Goal: Task Accomplishment & Management: Complete application form

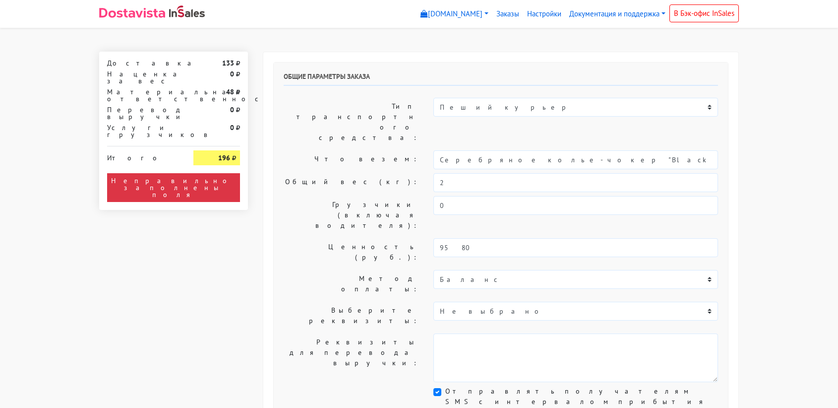
select select "11:00"
select select "21:00"
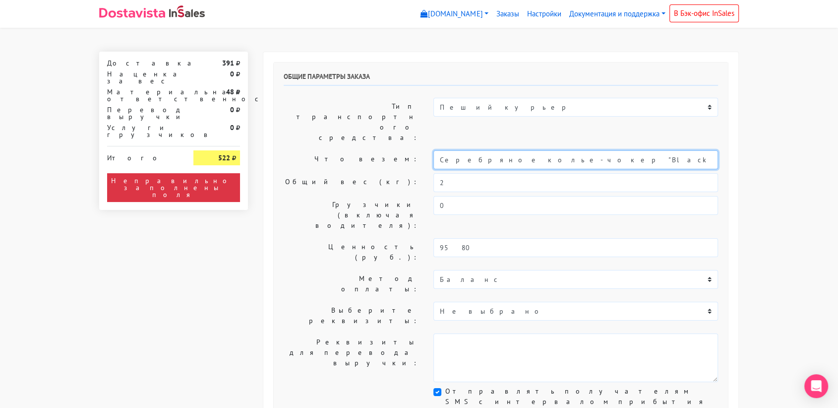
click at [494, 150] on input "Серебряное колье-чокер "Black" с ониксом (40-45)" at bounding box center [576, 159] width 285 height 19
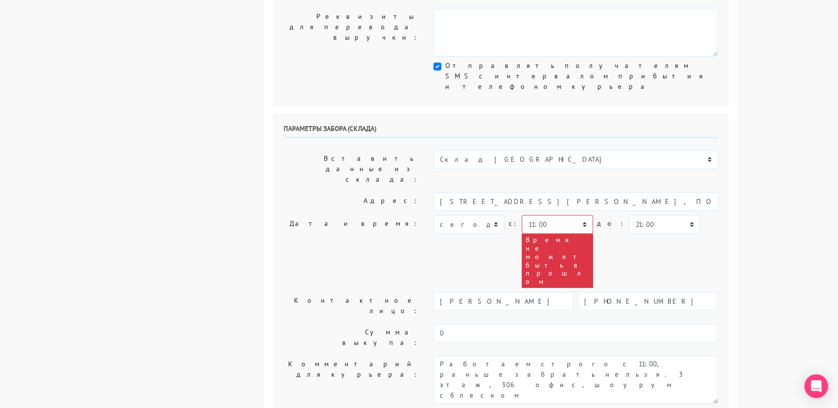
scroll to position [326, 0]
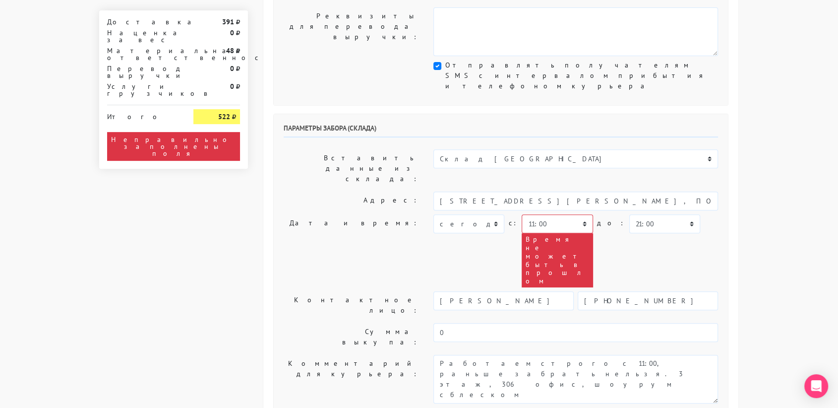
type input "украшение"
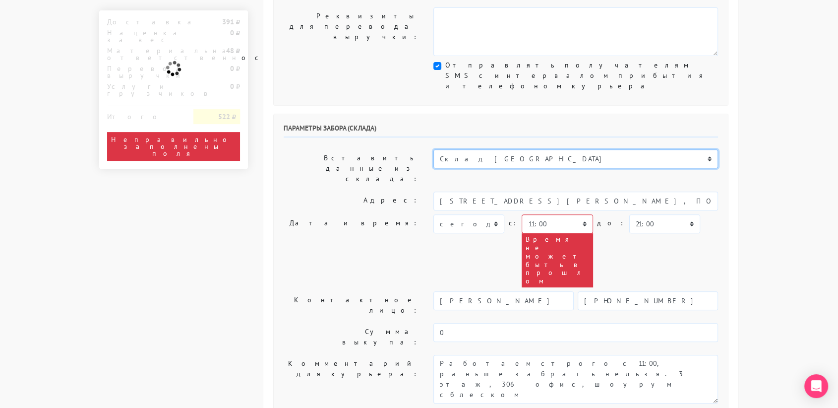
click at [522, 149] on select "Склад [GEOGRAPHIC_DATA] Склад [GEOGRAPHIC_DATA] [GEOGRAPHIC_DATA][PERSON_NAME] …" at bounding box center [576, 158] width 285 height 19
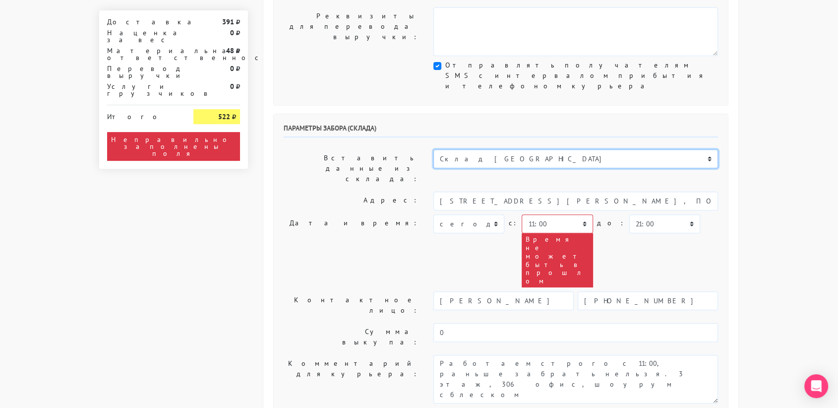
select select "1019"
click at [434, 149] on select "Склад [GEOGRAPHIC_DATA] Склад [GEOGRAPHIC_DATA] [GEOGRAPHIC_DATA][PERSON_NAME] …" at bounding box center [576, 158] width 285 height 19
type input "[STREET_ADDRESS][PERSON_NAME]"
type input "89251806702"
type textarea "Магазин серебряных украшений SBLESKOM (вход со стороны [GEOGRAPHIC_DATA])"
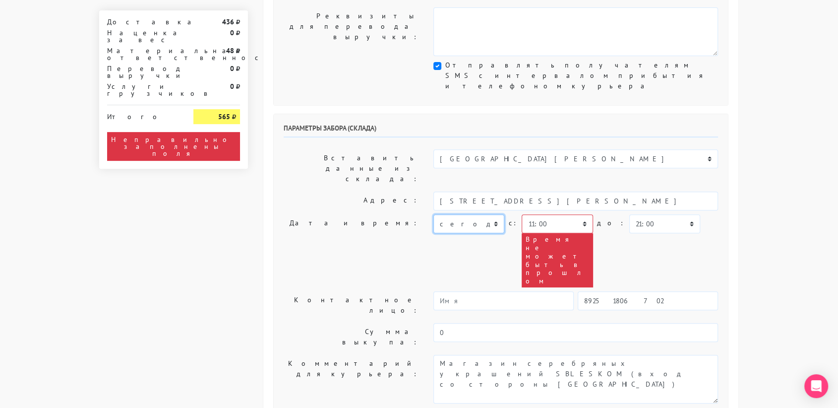
click at [465, 214] on select "[DATE] [DATE] [DATE] [DATE] [DATE] [DATE] [DATE] [DATE] [DATE]" at bounding box center [469, 223] width 71 height 19
select select "[DATE]"
click at [434, 214] on select "[DATE] [DATE] [DATE] [DATE] [DATE] [DATE] [DATE] [DATE] [DATE]" at bounding box center [469, 223] width 71 height 19
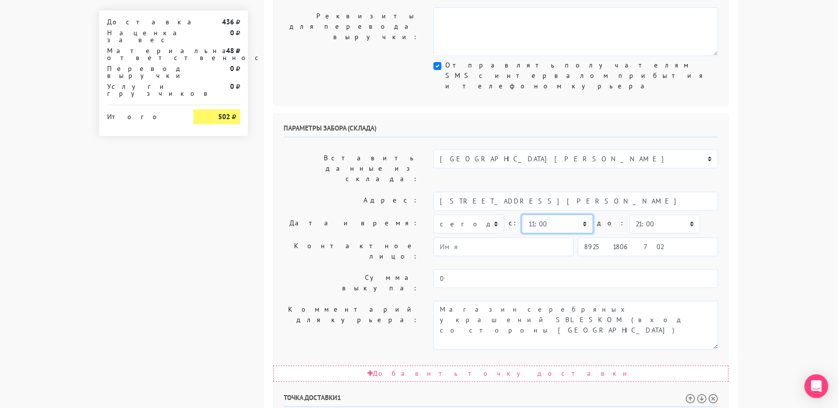
click at [559, 214] on select "00:00 00:30 01:00 01:30 02:00 02:30 03:00 03:30 04:00 04:30 05:00 05:30 06:00 0…" at bounding box center [557, 223] width 71 height 19
select select "13:00"
click at [522, 214] on select "00:00 00:30 01:00 01:30 02:00 02:30 03:00 03:30 04:00 04:30 05:00 05:30 06:00 0…" at bounding box center [557, 223] width 71 height 19
click at [641, 214] on select "00:00 00:30 01:00 01:30 02:00 02:30 03:00 03:30 04:00 04:30 05:00 05:30 06:00 0…" at bounding box center [665, 223] width 71 height 19
select select "13:30"
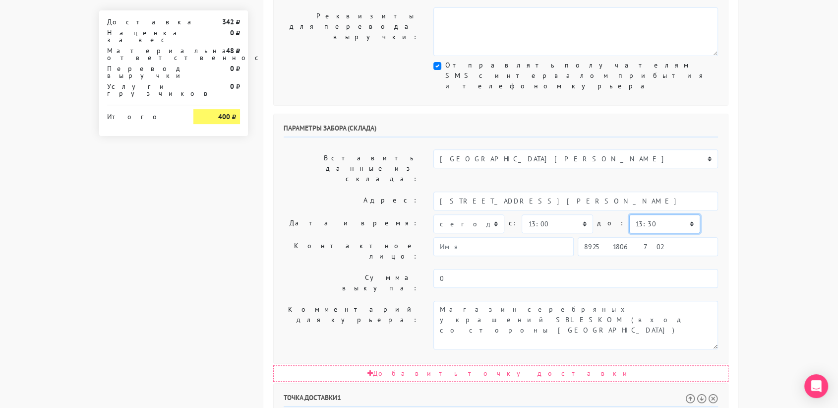
click at [630, 214] on select "00:00 00:30 01:00 01:30 02:00 02:30 03:00 03:30 04:00 04:30 05:00 05:30 06:00 0…" at bounding box center [665, 223] width 71 height 19
click at [661, 237] on input "89251806702" at bounding box center [648, 246] width 140 height 19
type input "9234448187"
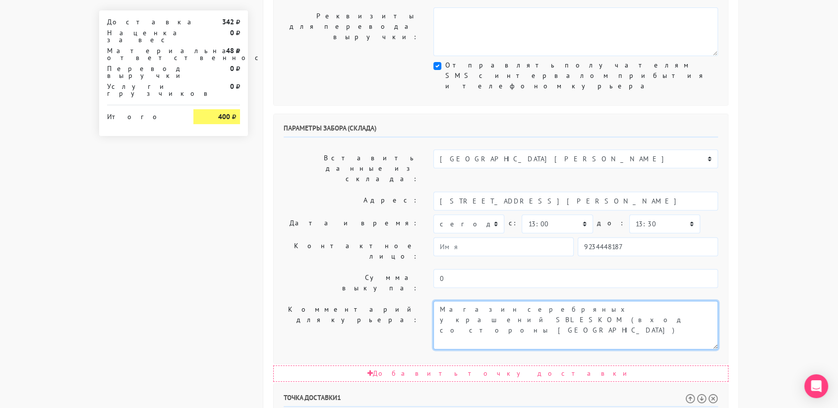
click at [527, 301] on textarea "Магазин серебряных украшений SBLESKOM (вход со стороны [GEOGRAPHIC_DATA])" at bounding box center [576, 325] width 285 height 49
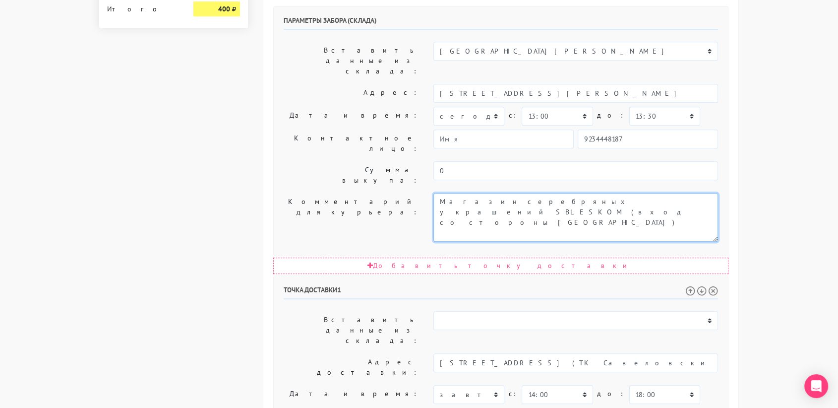
scroll to position [506, 0]
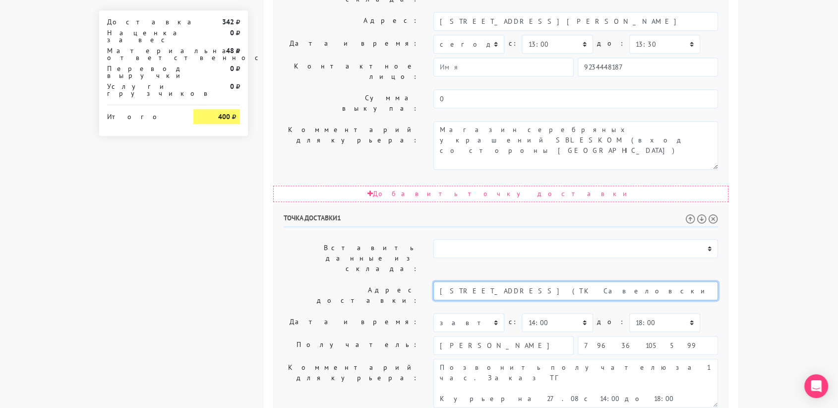
drag, startPoint x: 702, startPoint y: 140, endPoint x: 541, endPoint y: 143, distance: 161.7
click at [541, 281] on input "[STREET_ADDRESS] (ТК Савеловский, мобильный ряд, павильон Т125)" at bounding box center [576, 290] width 285 height 19
type input "[STREET_ADDRESS]"
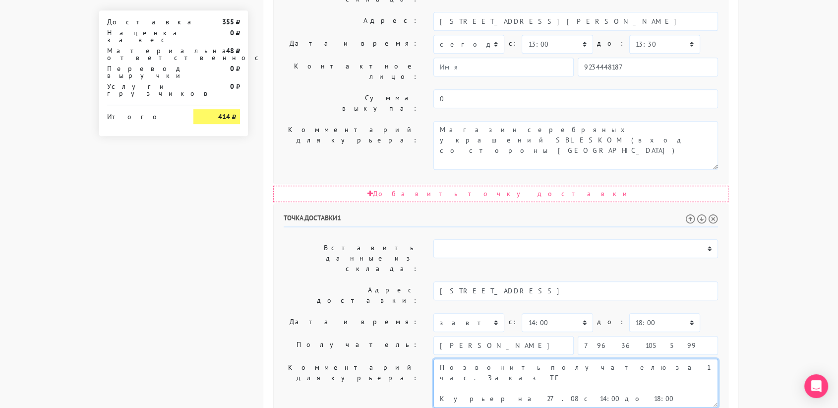
drag, startPoint x: 555, startPoint y: 227, endPoint x: 542, endPoint y: 208, distance: 22.4
click at [542, 359] on textarea "Позвонить получателю за 1 час. Заказ ТГ Курьер на 27.08 с 14:00 до 18:00 Данные…" at bounding box center [576, 383] width 285 height 49
drag, startPoint x: 543, startPoint y: 223, endPoint x: 459, endPoint y: 227, distance: 84.0
click at [459, 359] on textarea "Позвонить получателю за 1 час. Заказ ТГ Курьер на 27.08 с 14:00 до 18:00 Данные…" at bounding box center [576, 383] width 285 height 49
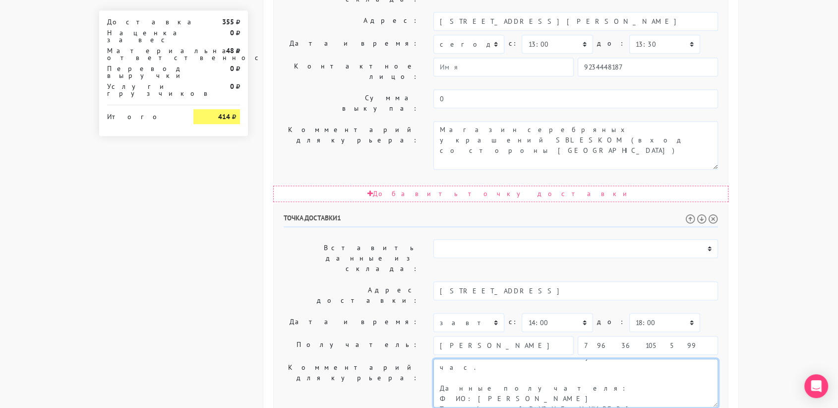
type textarea "Позвонить получателю за 1 час. Данные получателя: ФИО: [PERSON_NAME] Телефон: […"
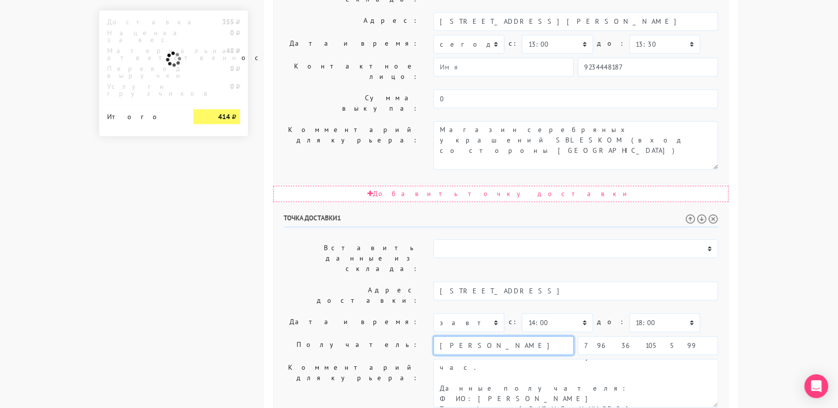
click at [563, 336] on input "[PERSON_NAME]" at bounding box center [504, 345] width 140 height 19
type input "[PERSON_NAME]"
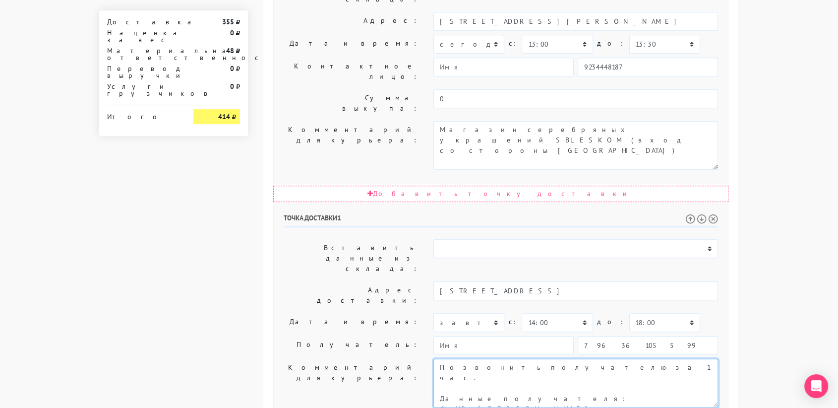
click at [559, 359] on textarea "Позвонить получателю за 1 час. Заказ ТГ Курьер на 27.08 с 14:00 до 18:00 Данные…" at bounding box center [576, 383] width 285 height 49
paste textarea "([PERSON_NAME], мобильный ряд, павильон Т125)"
drag, startPoint x: 545, startPoint y: 224, endPoint x: 458, endPoint y: 226, distance: 86.8
click at [458, 359] on textarea "Позвонить получателю за 1 час. Заказ ТГ Курьер на 27.08 с 14:00 до 18:00 Данные…" at bounding box center [576, 383] width 285 height 49
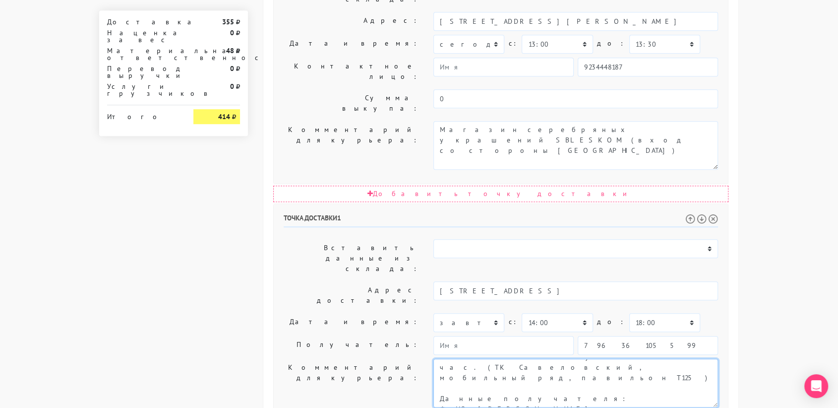
type textarea "Позвонить получателю за 1 час. (ТК Савеловский, мобильный ряд, павильон Т125) Д…"
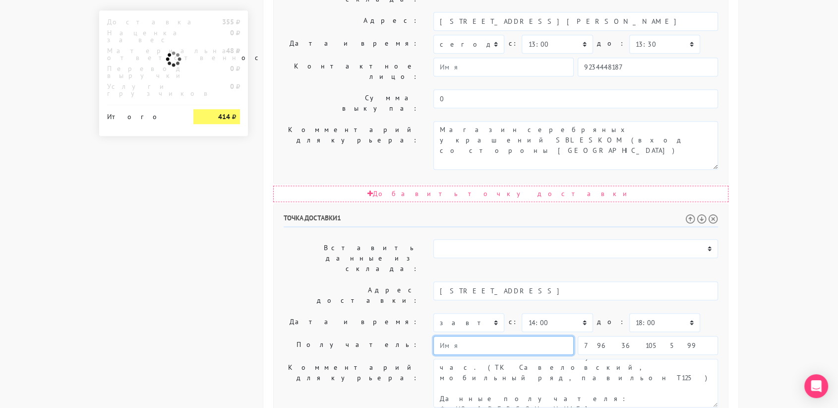
click at [449, 336] on input "text" at bounding box center [504, 345] width 140 height 19
paste input "[PERSON_NAME]"
type input "[PERSON_NAME]"
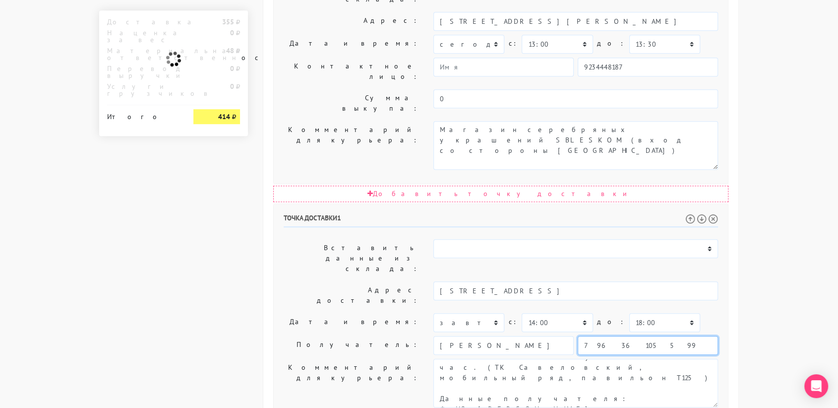
click at [634, 336] on input "79636105599" at bounding box center [648, 345] width 140 height 19
type input "7"
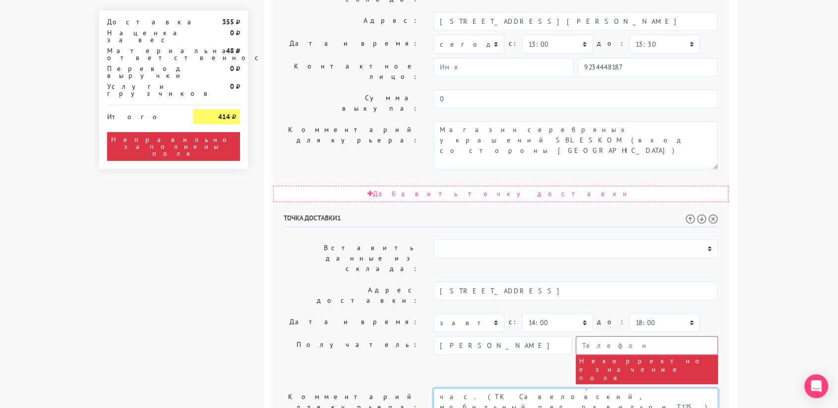
drag, startPoint x: 528, startPoint y: 238, endPoint x: 468, endPoint y: 253, distance: 62.0
click at [468, 388] on textarea "Позвонить получателю за 1 час. Заказ ТГ Курьер на 27.08 с 14:00 до 18:00 Данные…" at bounding box center [576, 412] width 285 height 49
click at [607, 336] on input "text" at bounding box center [647, 345] width 142 height 19
paste input "[PHONE_NUMBER]"
type input "[PHONE_NUMBER]"
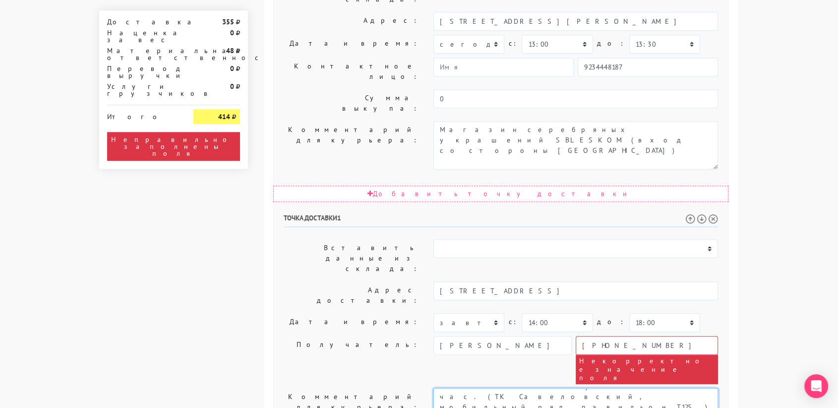
click at [557, 388] on textarea "Позвонить получателю за 1 час. Заказ ТГ Курьер на 27.08 с 14:00 до 18:00 Данные…" at bounding box center [576, 412] width 285 height 49
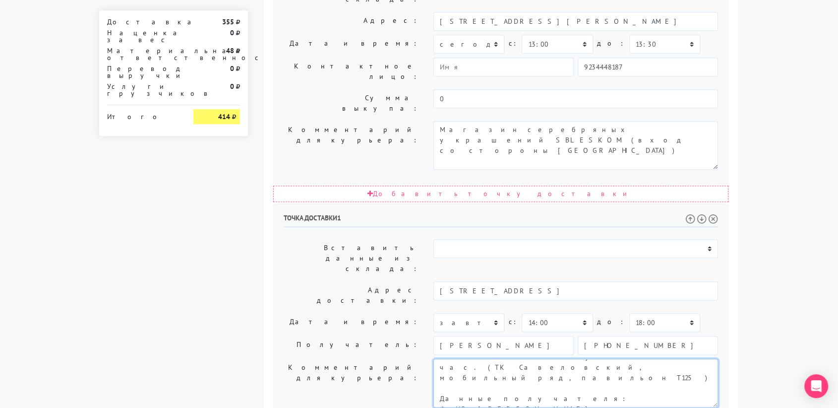
scroll to position [0, 0]
type textarea "Позвонить получателю за 1 час. (ТК Савеловский, мобильный ряд, павильон Т125)"
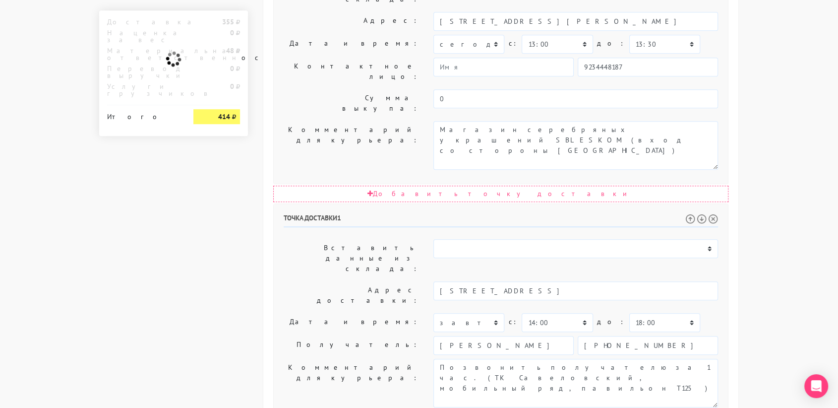
click at [362, 336] on label "Получатель:" at bounding box center [351, 345] width 150 height 19
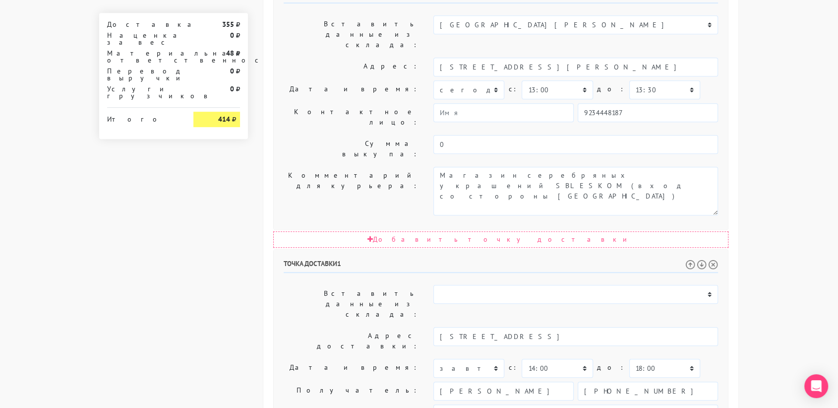
scroll to position [506, 0]
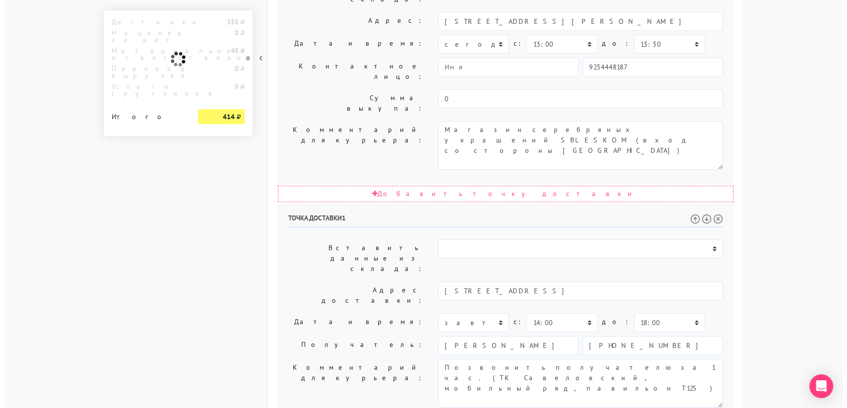
scroll to position [0, 0]
